Goal: Information Seeking & Learning: Check status

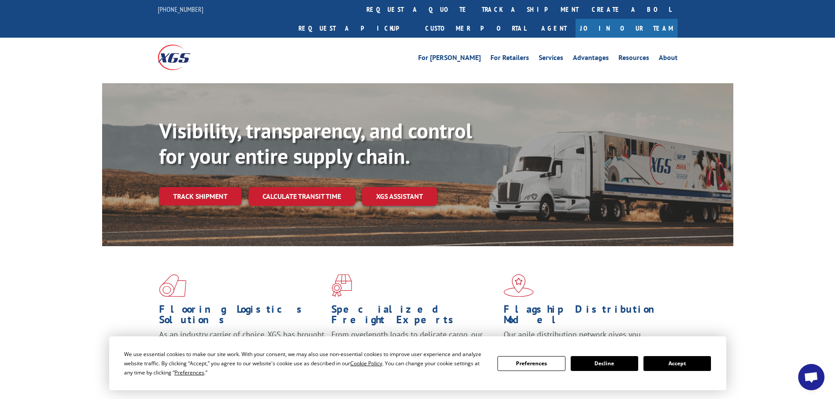
drag, startPoint x: 673, startPoint y: 362, endPoint x: 657, endPoint y: 360, distance: 15.8
click at [673, 362] on button "Accept" at bounding box center [676, 363] width 67 height 15
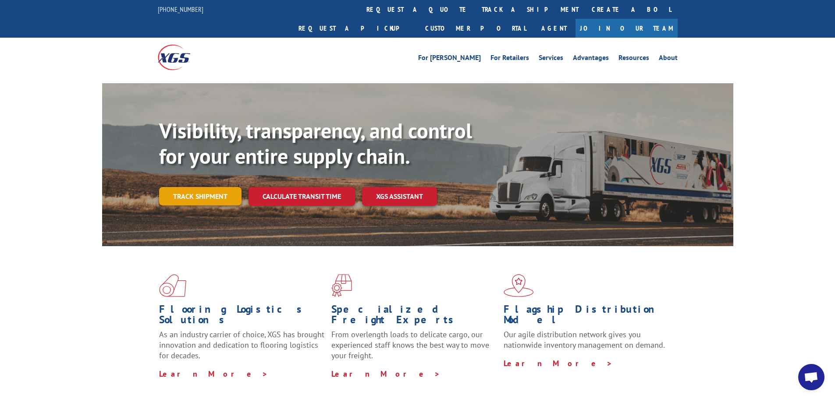
click at [189, 187] on link "Track shipment" at bounding box center [200, 196] width 82 height 18
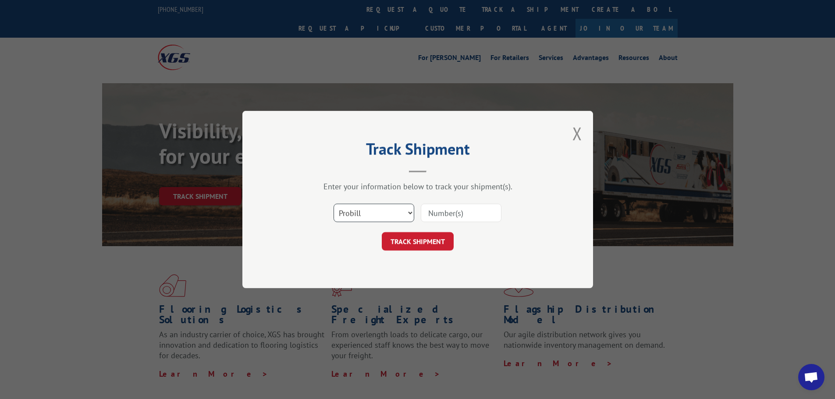
click at [368, 212] on select "Select category... Probill BOL PO" at bounding box center [373, 213] width 81 height 18
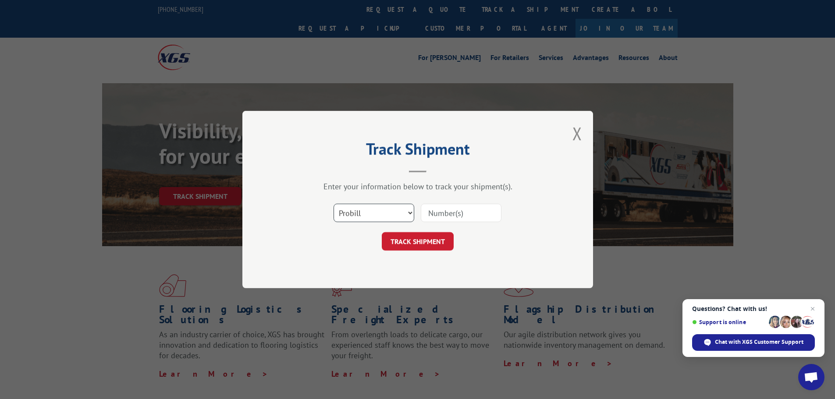
select select "bol"
click at [333, 204] on select "Select category... Probill BOL PO" at bounding box center [373, 213] width 81 height 18
click at [435, 210] on input at bounding box center [461, 213] width 81 height 18
paste input "7028528"
type input "7028528"
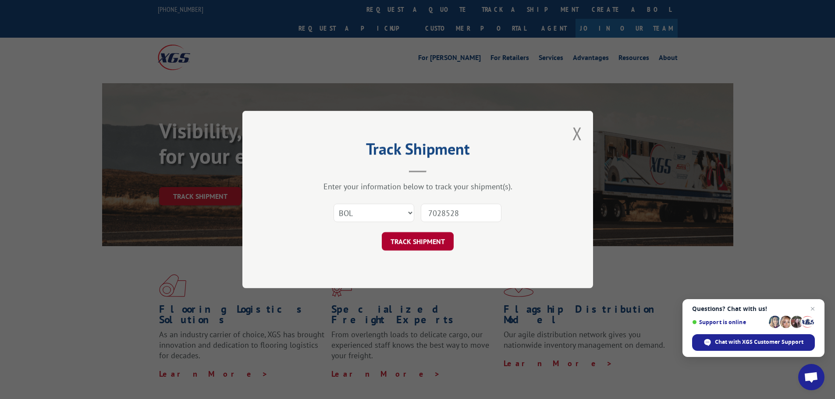
click at [416, 241] on button "TRACK SHIPMENT" at bounding box center [418, 241] width 72 height 18
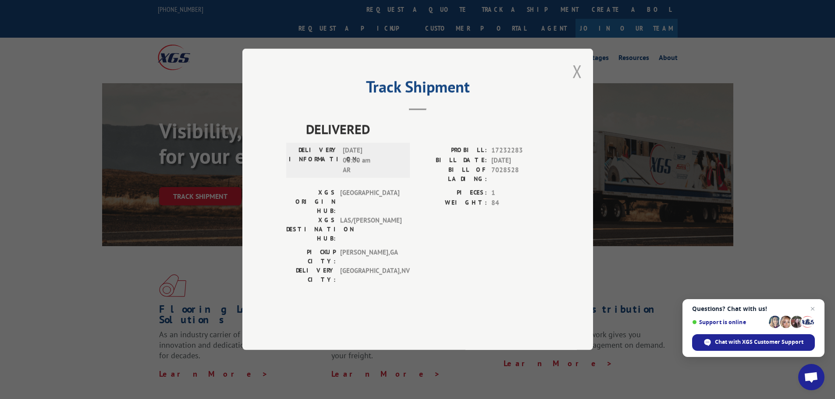
click at [576, 83] on button "Close modal" at bounding box center [577, 71] width 10 height 23
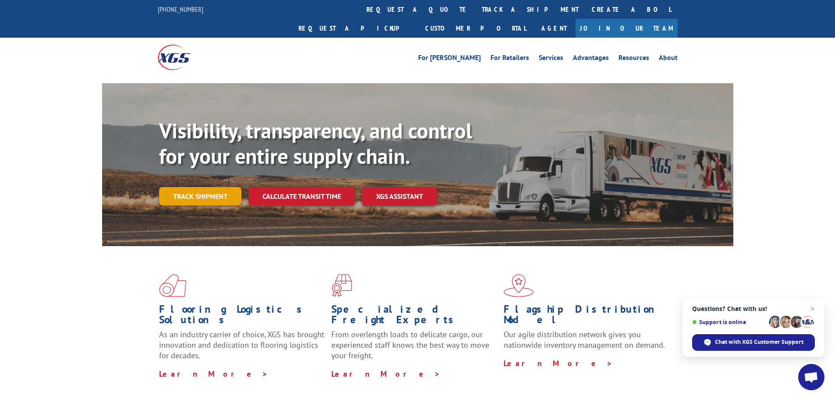
click at [202, 187] on link "Track shipment" at bounding box center [200, 196] width 82 height 18
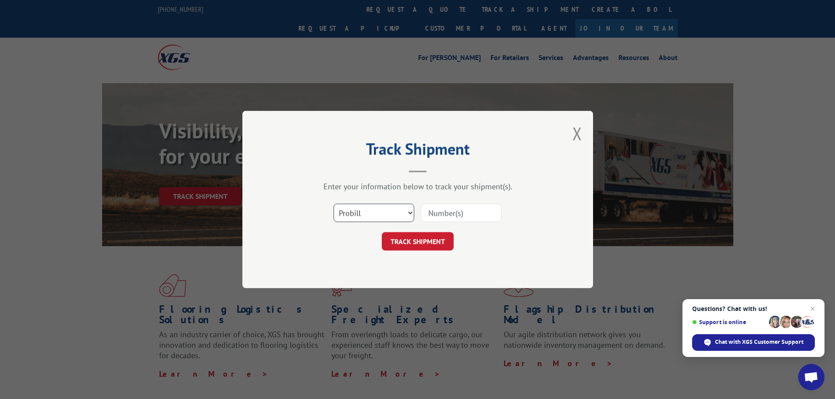
click at [374, 218] on select "Select category... Probill BOL PO" at bounding box center [373, 213] width 81 height 18
select select "bol"
click at [333, 204] on select "Select category... Probill BOL PO" at bounding box center [373, 213] width 81 height 18
click at [429, 217] on input at bounding box center [461, 213] width 81 height 18
paste input "7058045"
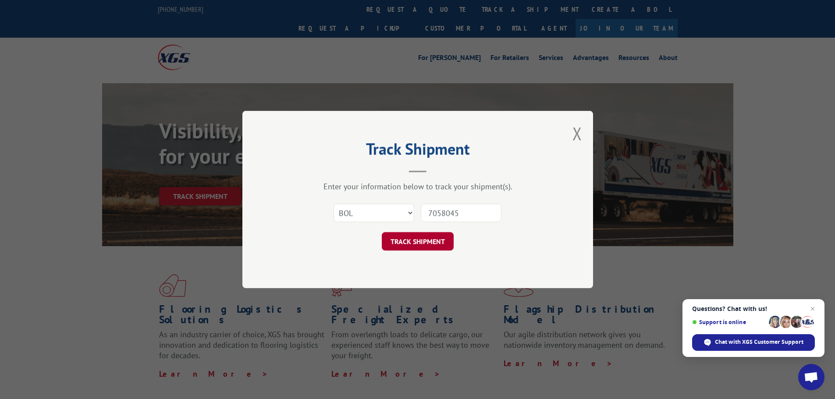
type input "7058045"
click at [420, 240] on button "TRACK SHIPMENT" at bounding box center [418, 241] width 72 height 18
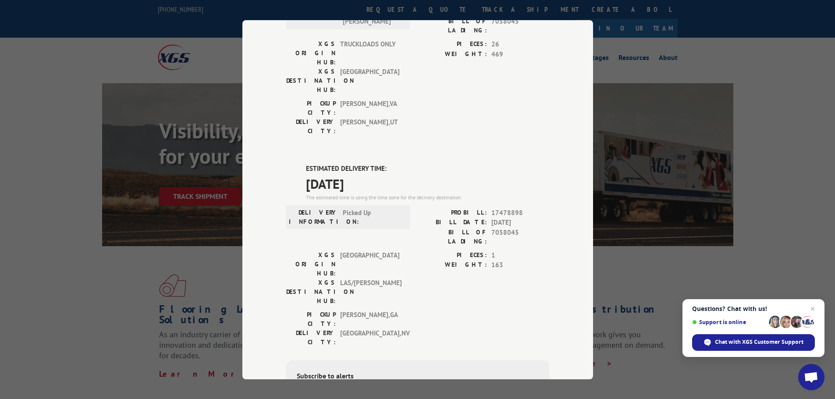
scroll to position [322, 0]
